Goal: Entertainment & Leisure: Consume media (video, audio)

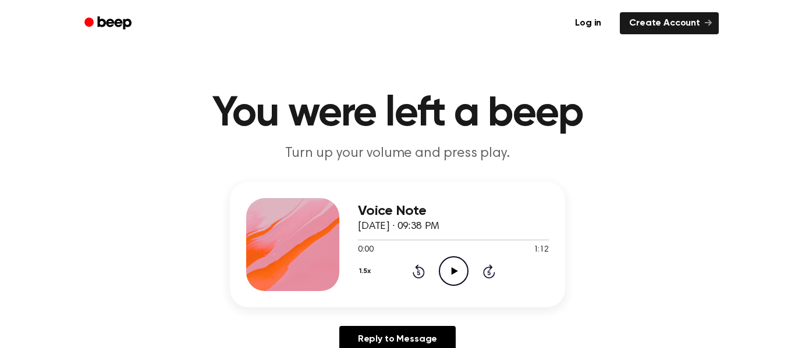
click at [448, 260] on icon "Play Audio" at bounding box center [454, 272] width 30 height 30
click at [368, 270] on div "1.5x Playback Speed 0.8x 1.0x 1.2x 1.5x 2.0x" at bounding box center [366, 273] width 17 height 18
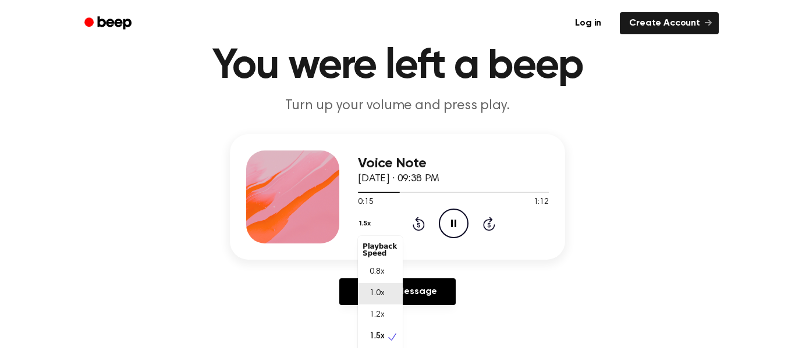
click at [389, 290] on div "1.0x" at bounding box center [380, 294] width 45 height 22
click at [361, 224] on button "1.0x" at bounding box center [366, 224] width 17 height 20
click at [376, 271] on span "0.8x" at bounding box center [376, 272] width 15 height 12
click at [369, 223] on button "0.8x" at bounding box center [368, 224] width 20 height 20
click at [388, 288] on div "1.0x" at bounding box center [380, 294] width 45 height 22
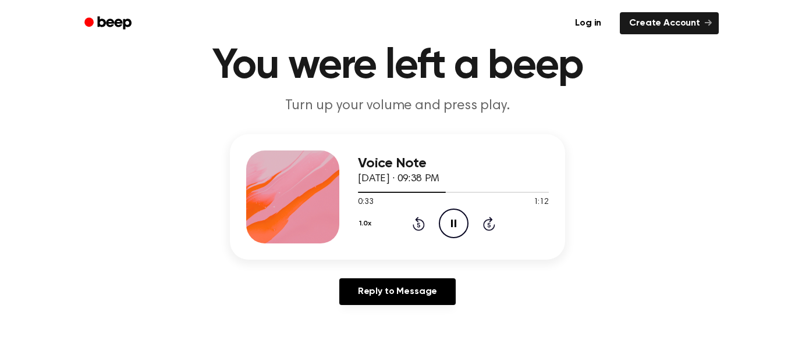
click at [366, 220] on button "1.0x" at bounding box center [366, 224] width 17 height 20
click at [385, 333] on div "1.5x" at bounding box center [380, 332] width 45 height 22
click at [486, 222] on icon "Skip 5 seconds" at bounding box center [488, 223] width 13 height 15
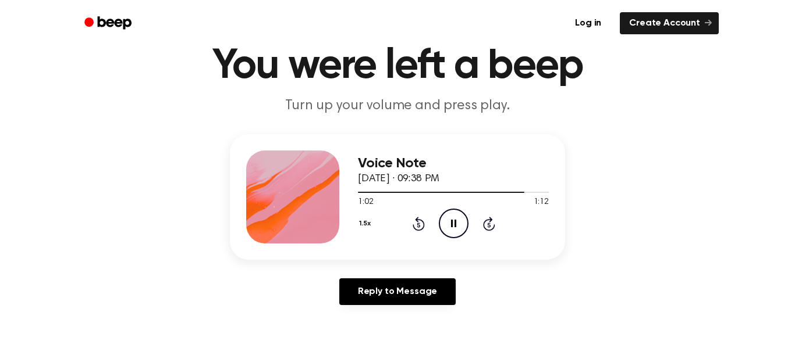
click at [486, 222] on icon "Skip 5 seconds" at bounding box center [488, 223] width 13 height 15
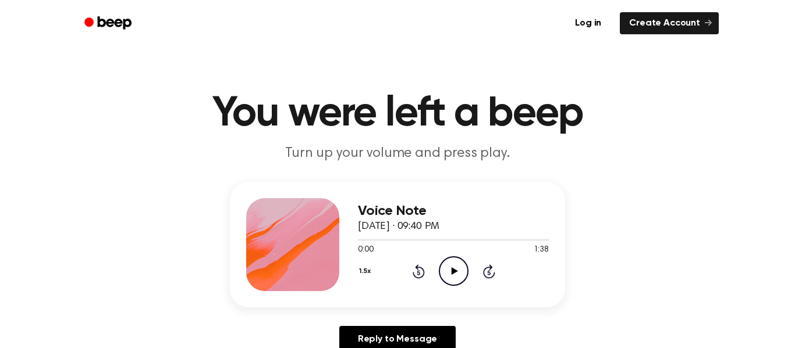
click at [443, 270] on icon "Play Audio" at bounding box center [454, 272] width 30 height 30
click at [362, 273] on div "1.5x Playback Speed 0.8x 1.0x 1.2x 1.5x 2.0x" at bounding box center [366, 273] width 17 height 18
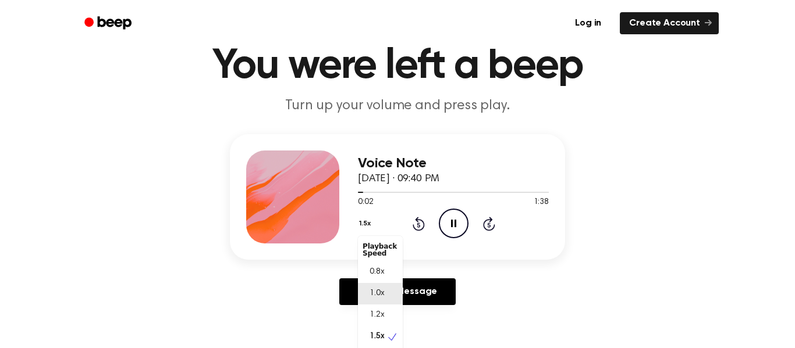
click at [376, 297] on span "1.0x" at bounding box center [376, 294] width 15 height 12
click at [366, 225] on button "1.0x" at bounding box center [366, 224] width 17 height 20
click at [386, 310] on div "1.2x" at bounding box center [380, 316] width 45 height 22
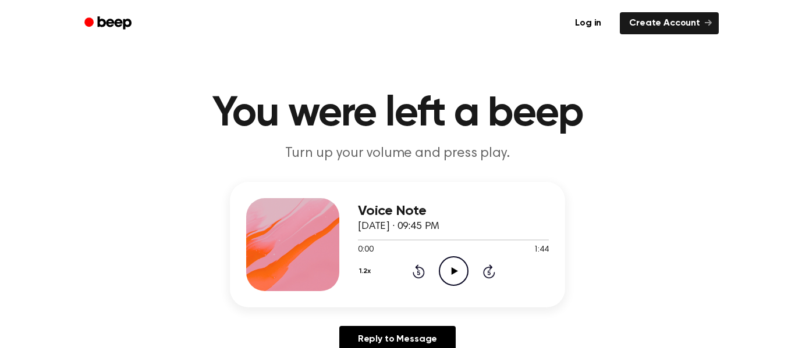
click at [460, 261] on icon "Play Audio" at bounding box center [454, 272] width 30 height 30
click at [449, 273] on icon "Play Audio" at bounding box center [454, 272] width 30 height 30
click at [449, 273] on icon "Pause Audio" at bounding box center [454, 272] width 30 height 30
click at [444, 268] on icon "Play Audio" at bounding box center [454, 272] width 30 height 30
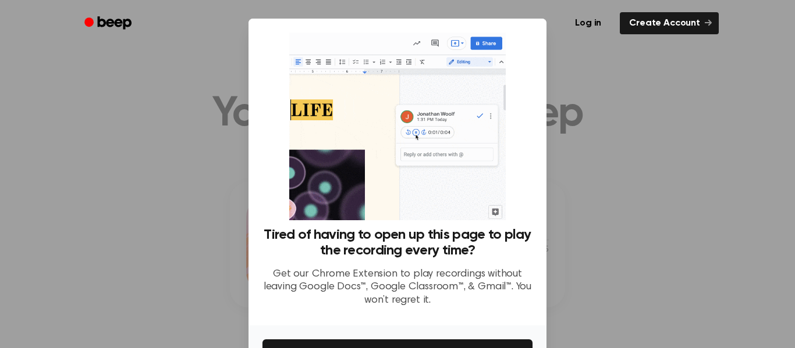
click at [600, 283] on div at bounding box center [397, 174] width 795 height 348
click at [577, 145] on div at bounding box center [397, 174] width 795 height 348
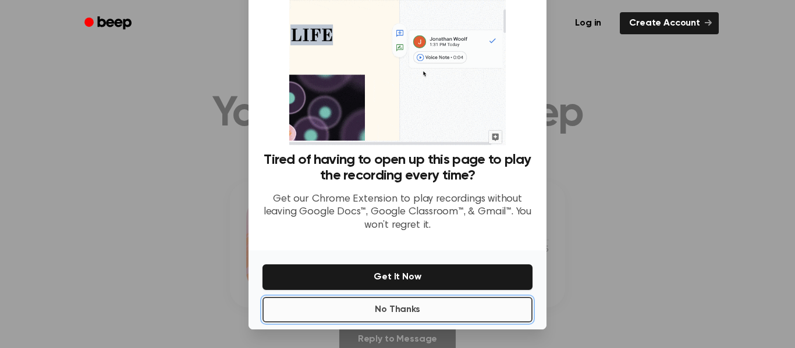
click at [428, 313] on button "No Thanks" at bounding box center [397, 310] width 270 height 26
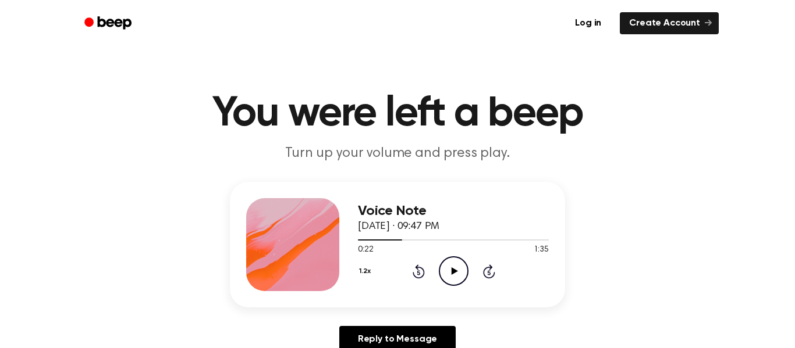
click at [467, 262] on icon "Play Audio" at bounding box center [454, 272] width 30 height 30
click at [456, 259] on icon "Play Audio" at bounding box center [454, 272] width 30 height 30
drag, startPoint x: 483, startPoint y: 241, endPoint x: 478, endPoint y: 241, distance: 5.8
click at [478, 241] on div at bounding box center [453, 239] width 191 height 9
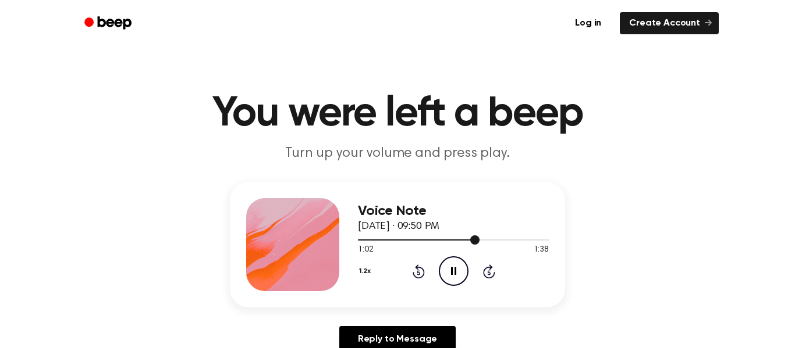
click at [489, 239] on div at bounding box center [453, 239] width 191 height 9
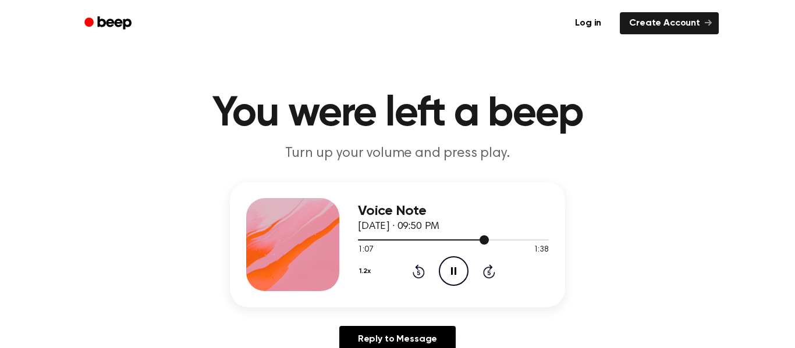
click at [489, 239] on div at bounding box center [453, 239] width 191 height 9
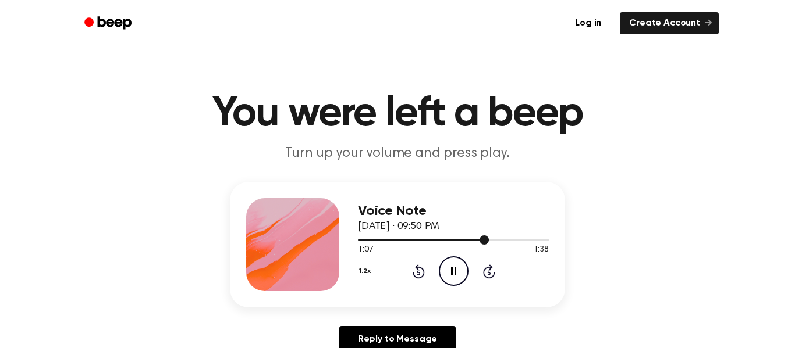
click at [489, 239] on div at bounding box center [453, 239] width 191 height 9
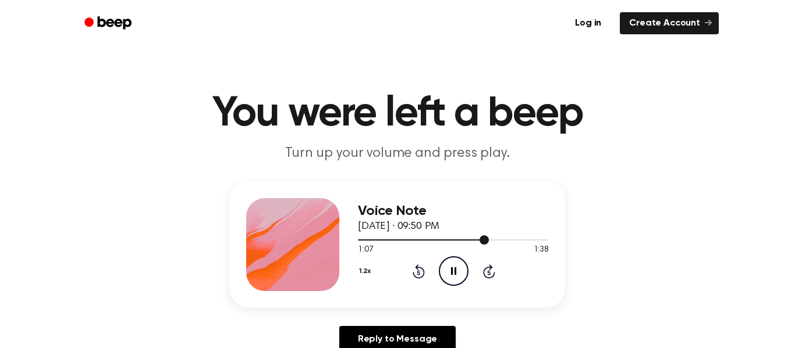
click at [489, 239] on div at bounding box center [453, 239] width 191 height 9
drag, startPoint x: 495, startPoint y: 243, endPoint x: 547, endPoint y: 242, distance: 53.0
click at [547, 242] on div at bounding box center [453, 239] width 191 height 9
